Goal: Navigation & Orientation: Find specific page/section

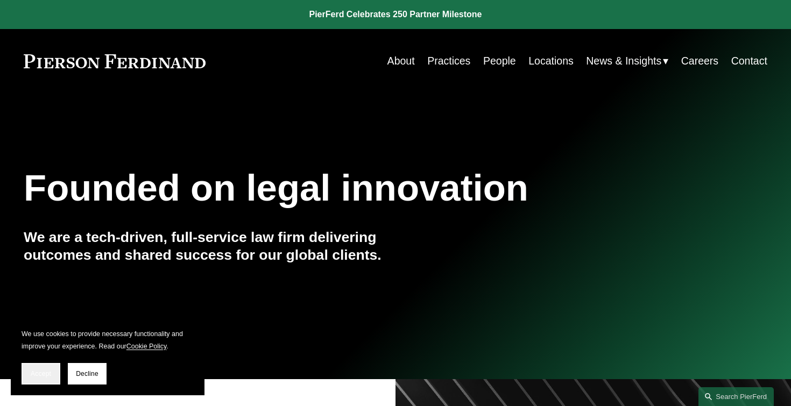
click at [22, 377] on button "Accept" at bounding box center [41, 374] width 39 height 22
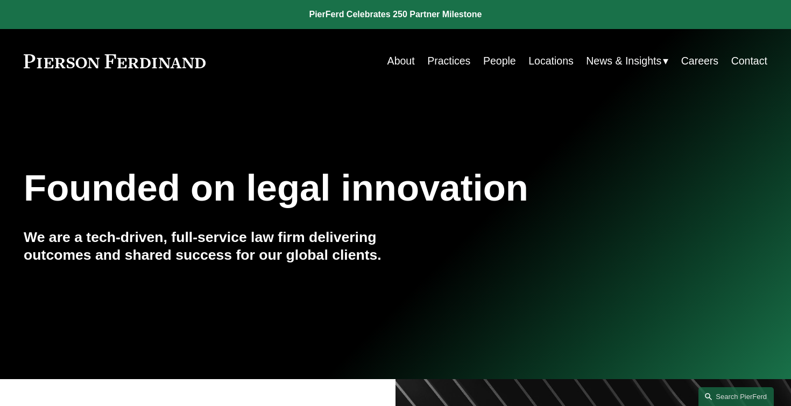
click at [439, 12] on link at bounding box center [395, 14] width 791 height 29
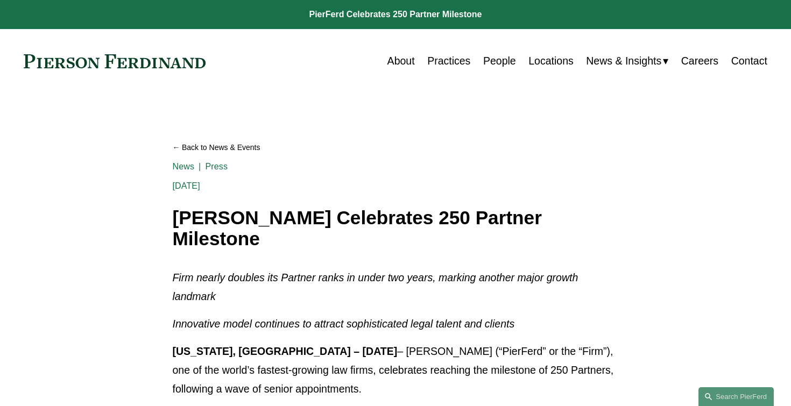
click at [399, 61] on link "About" at bounding box center [401, 61] width 27 height 21
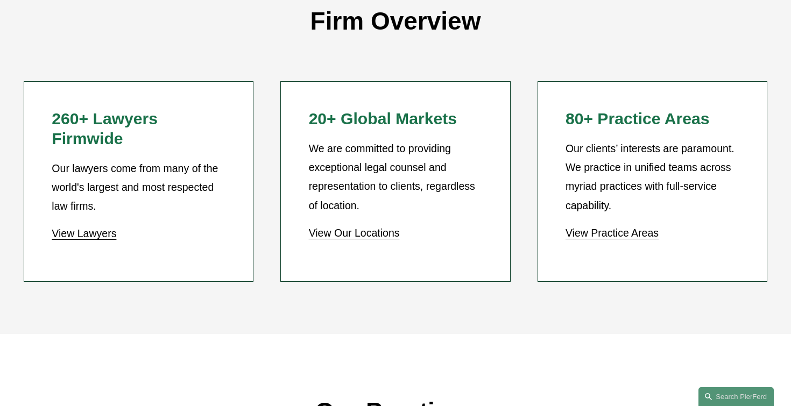
scroll to position [1014, 0]
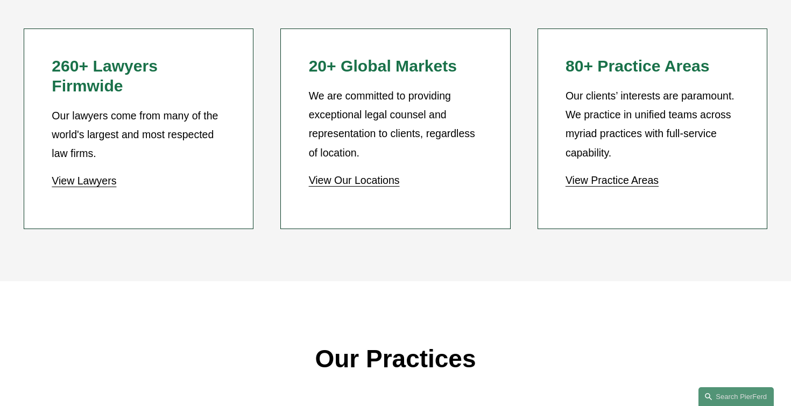
click at [106, 180] on link "View Lawyers" at bounding box center [84, 181] width 65 height 12
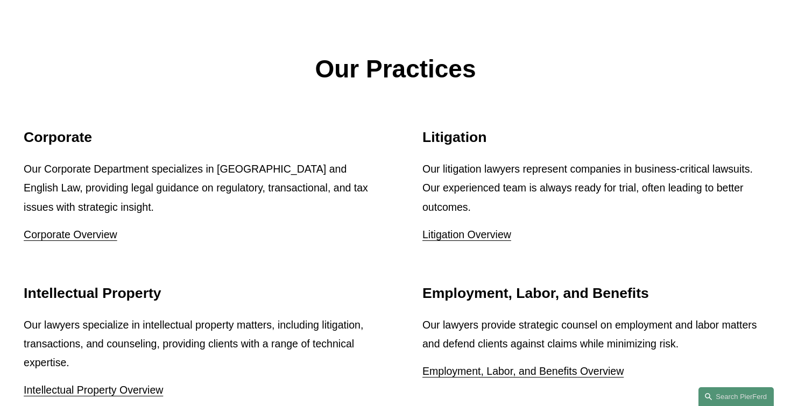
scroll to position [1331, 0]
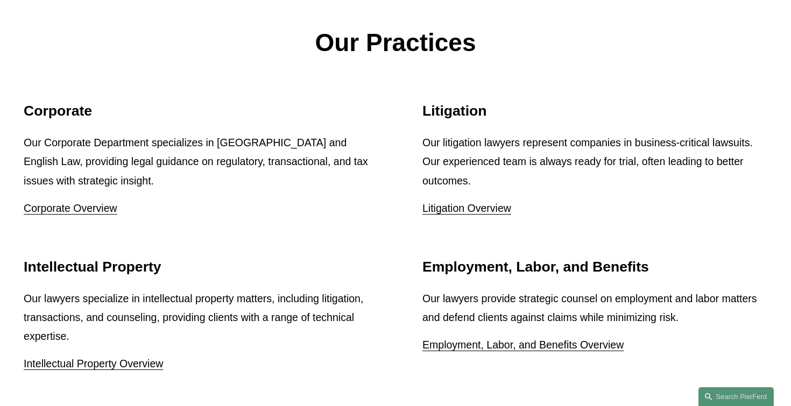
click at [487, 209] on link "Litigation Overview" at bounding box center [467, 208] width 89 height 12
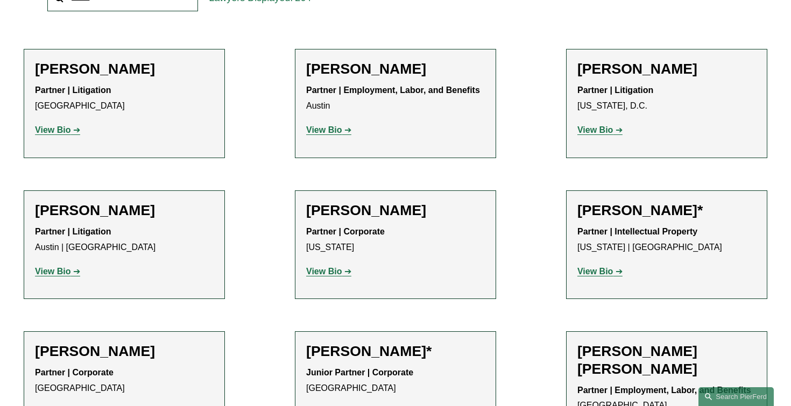
scroll to position [407, 0]
